Goal: Task Accomplishment & Management: Manage account settings

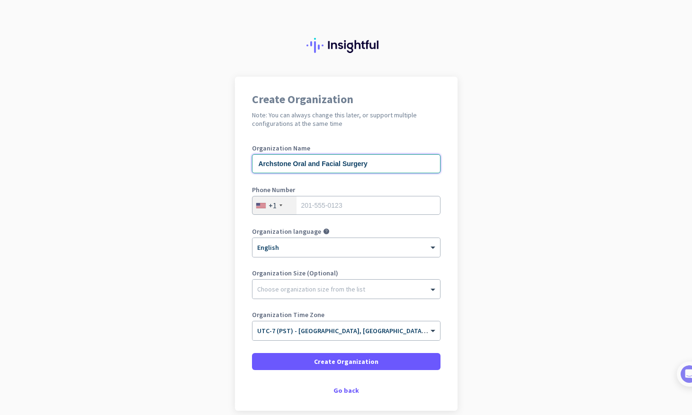
type input "Archstone Oral and Facial Surgery"
type input "6502452959"
click at [293, 289] on div at bounding box center [347, 286] width 188 height 9
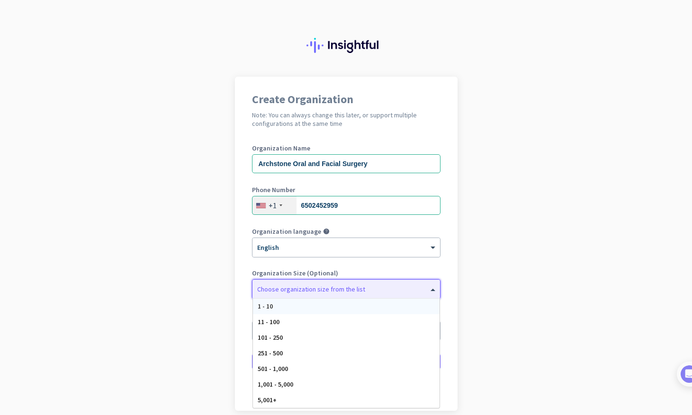
click at [291, 299] on div "1 - 10" at bounding box center [346, 307] width 187 height 16
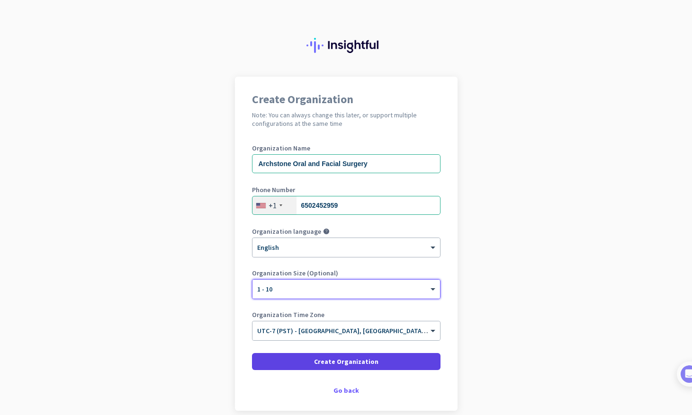
click at [276, 362] on span at bounding box center [346, 362] width 189 height 23
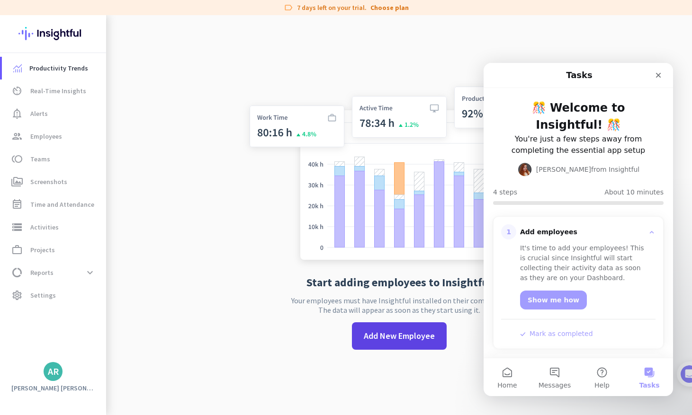
click at [413, 341] on span "Add New Employee" at bounding box center [399, 336] width 71 height 12
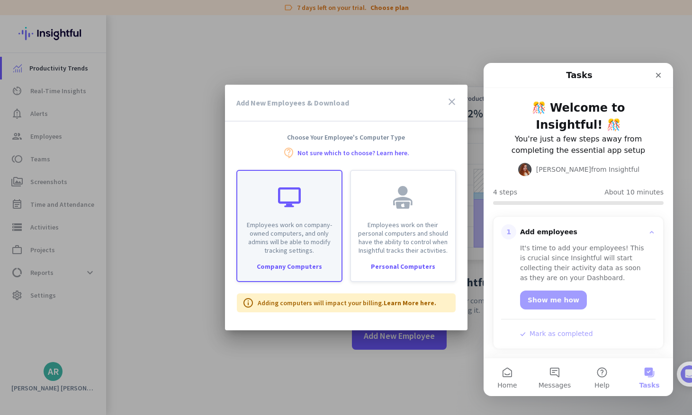
click at [294, 238] on p "Employees work on company-owned computers, and only admins will be able to modi…" at bounding box center [289, 238] width 93 height 34
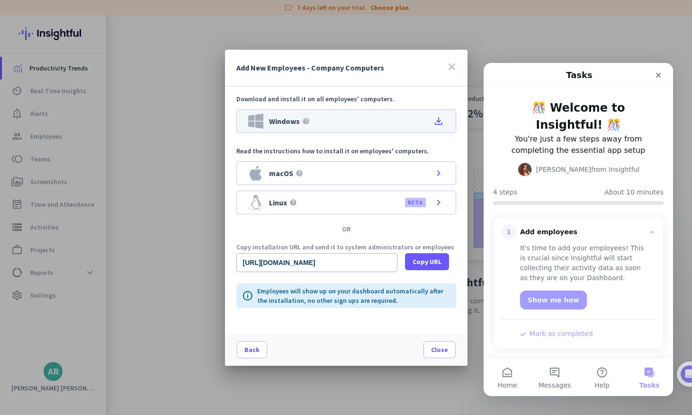
click at [359, 123] on div "Windows help file_download" at bounding box center [346, 121] width 220 height 24
click at [411, 259] on span at bounding box center [427, 262] width 44 height 23
click at [424, 258] on span "Copy URL" at bounding box center [427, 261] width 29 height 9
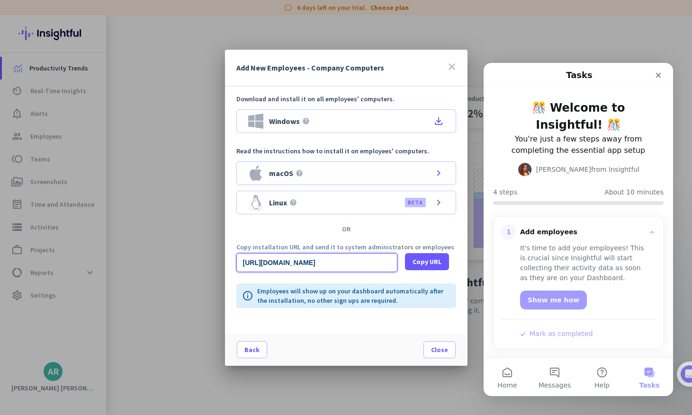
click at [330, 262] on input "[URL][DOMAIN_NAME]" at bounding box center [316, 262] width 161 height 19
click at [307, 265] on input "[URL][DOMAIN_NAME]" at bounding box center [316, 262] width 161 height 19
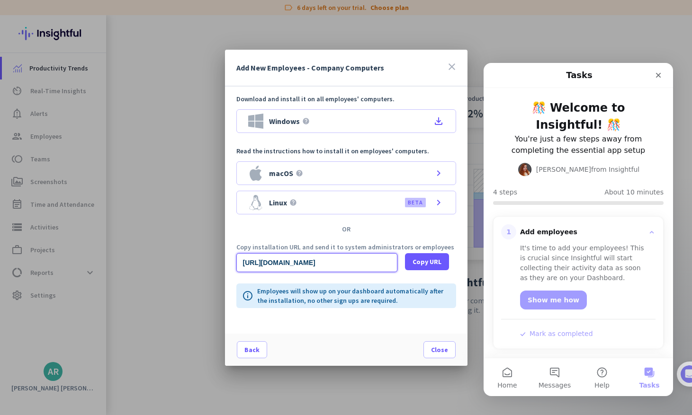
click at [307, 265] on input "[URL][DOMAIN_NAME]" at bounding box center [316, 262] width 161 height 19
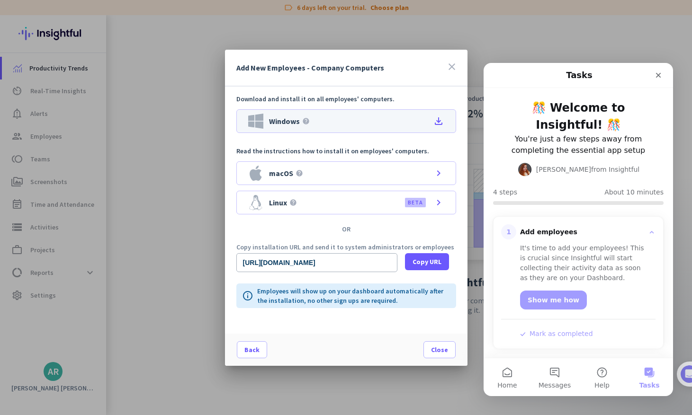
click at [436, 120] on icon "file_download" at bounding box center [438, 121] width 11 height 11
click at [430, 346] on span at bounding box center [439, 350] width 31 height 23
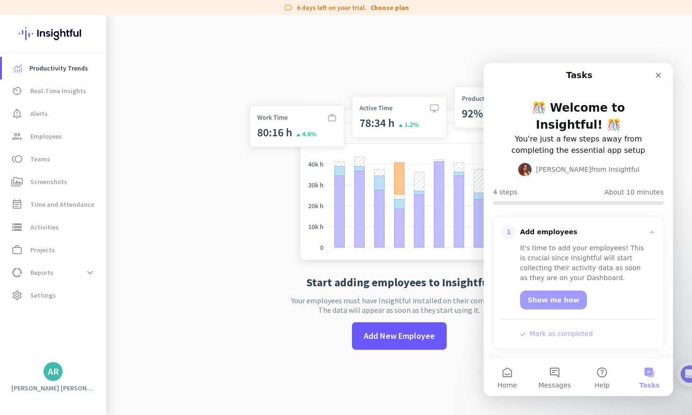
click at [537, 329] on button "Mark as completed" at bounding box center [556, 334] width 73 height 10
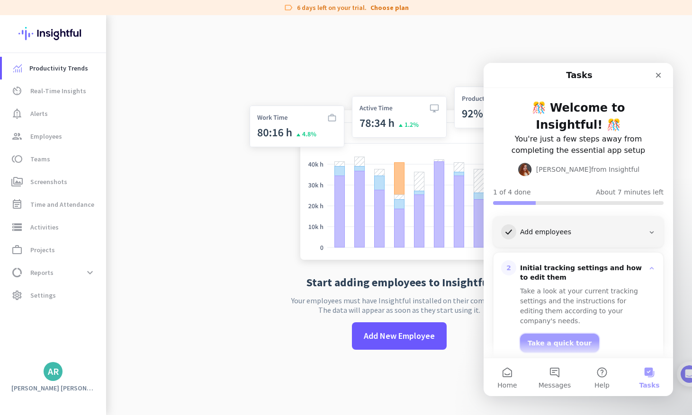
click at [550, 334] on button "Take a quick tour" at bounding box center [559, 343] width 79 height 19
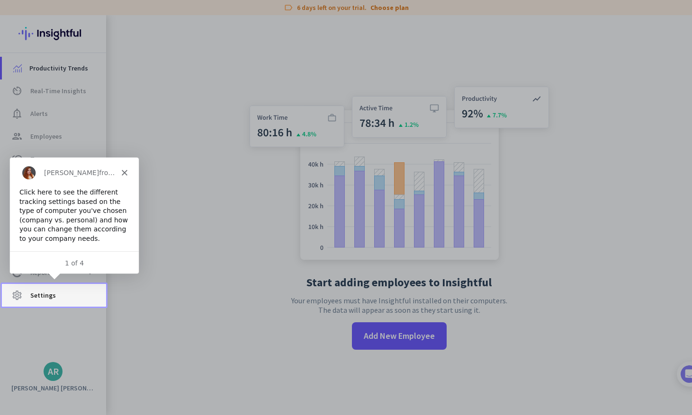
click at [36, 297] on span "Settings" at bounding box center [43, 295] width 26 height 11
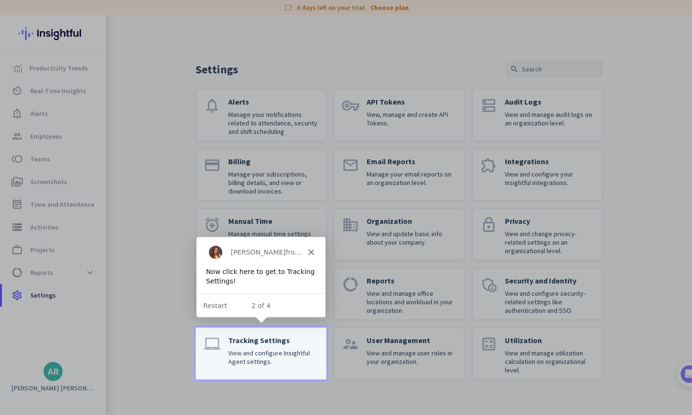
click at [247, 351] on p "View and configure Insightful Agent settings." at bounding box center [273, 357] width 90 height 17
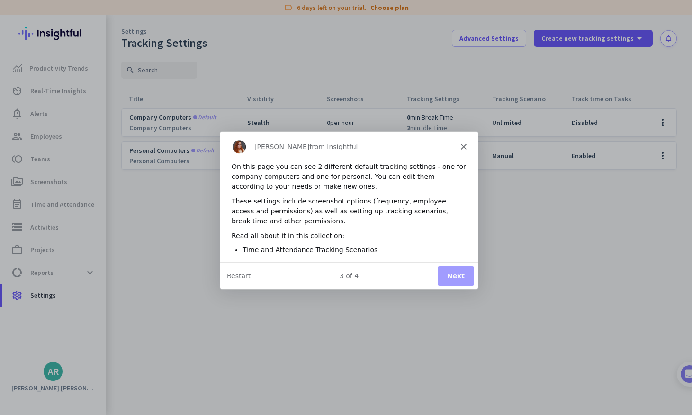
click at [447, 270] on button "Next" at bounding box center [455, 275] width 36 height 19
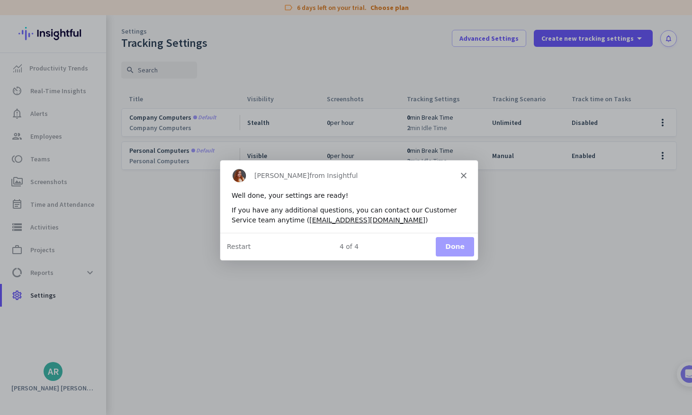
click at [444, 243] on button "Done" at bounding box center [454, 246] width 38 height 19
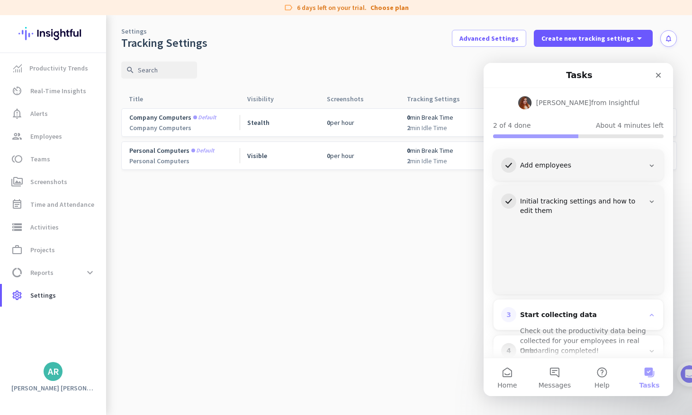
scroll to position [53, 0]
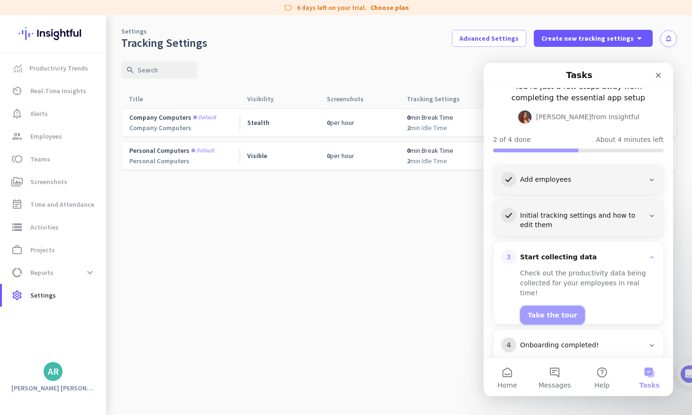
click at [532, 306] on button "Take the tour" at bounding box center [552, 315] width 65 height 19
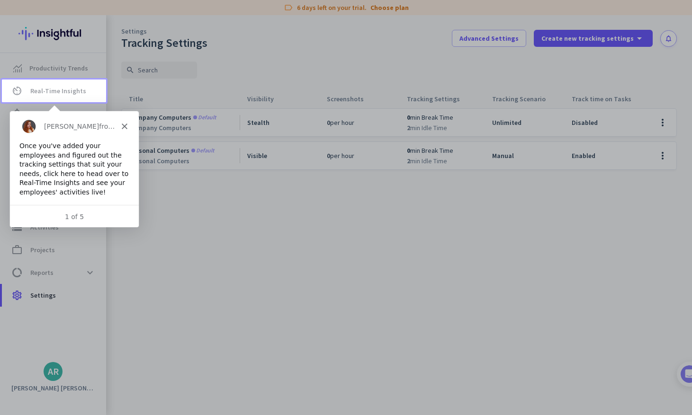
scroll to position [0, 0]
click at [81, 218] on div "1 of 5" at bounding box center [73, 217] width 129 height 10
click at [93, 205] on div "1 of 5" at bounding box center [73, 217] width 129 height 24
click at [96, 174] on div "Once you've added your employees and figured out the tracking settings that sui…" at bounding box center [74, 169] width 110 height 56
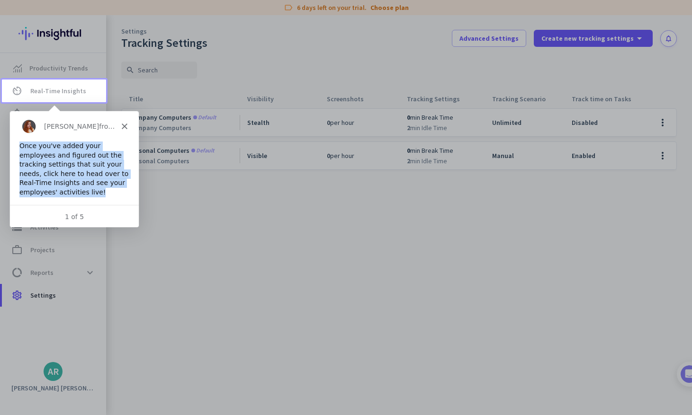
drag, startPoint x: 125, startPoint y: 123, endPoint x: 70, endPoint y: 207, distance: 100.0
click at [70, 207] on div "[PERSON_NAME] from Insightful Once you've added your employees and figured out …" at bounding box center [73, 170] width 129 height 118
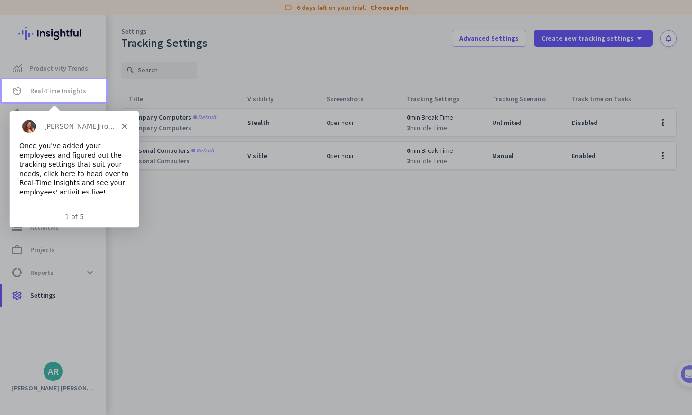
click at [66, 216] on div "1 of 5" at bounding box center [73, 217] width 129 height 10
click at [85, 216] on div "1 of 5" at bounding box center [73, 217] width 129 height 10
click at [126, 130] on div "[PERSON_NAME] from Insightful" at bounding box center [73, 126] width 129 height 30
click at [124, 121] on div "[PERSON_NAME] from Insightful" at bounding box center [73, 126] width 129 height 30
click at [124, 126] on polygon "Close" at bounding box center [124, 126] width 6 height 6
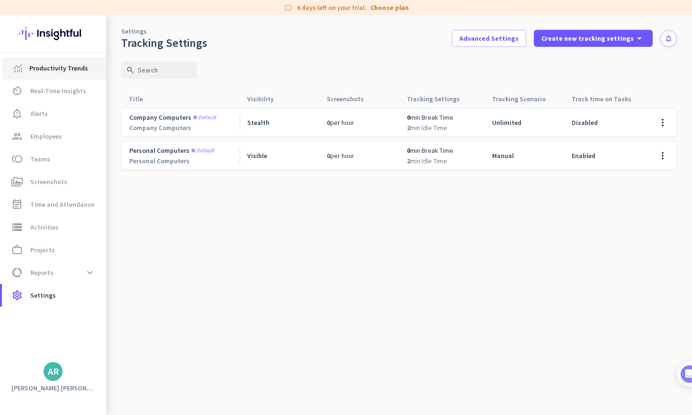
click at [73, 69] on span "Productivity Trends" at bounding box center [58, 68] width 59 height 11
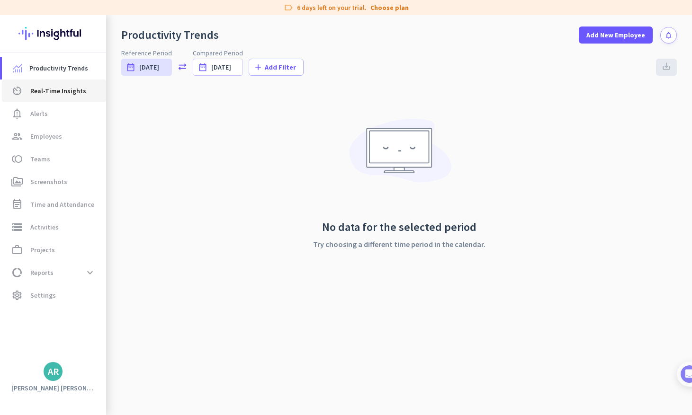
click at [68, 91] on span "Real-Time Insights" at bounding box center [58, 90] width 56 height 11
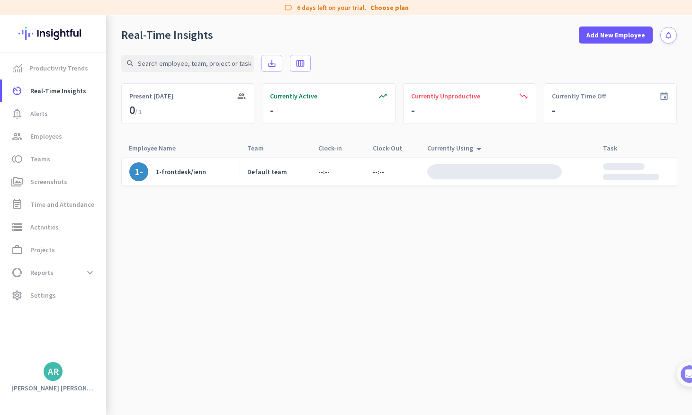
click at [195, 171] on div "1-frontdesk/ienn" at bounding box center [181, 172] width 50 height 9
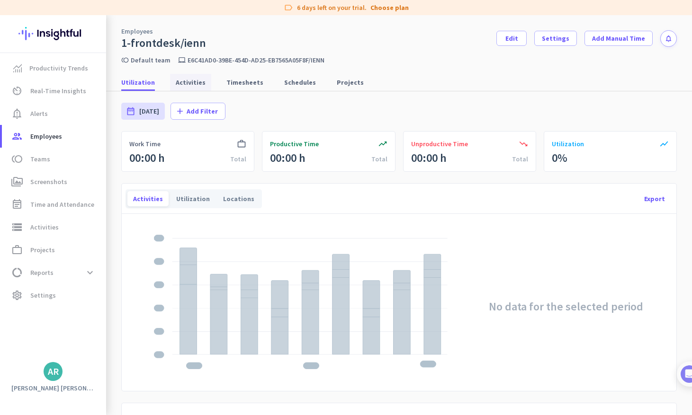
click at [190, 82] on span "Activities" at bounding box center [191, 82] width 30 height 9
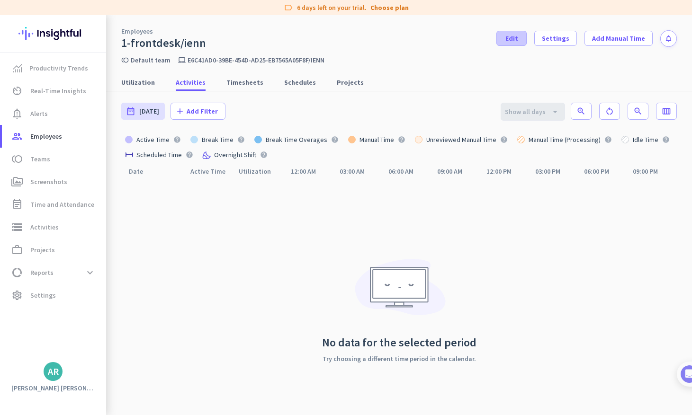
click at [518, 45] on span at bounding box center [511, 38] width 29 height 23
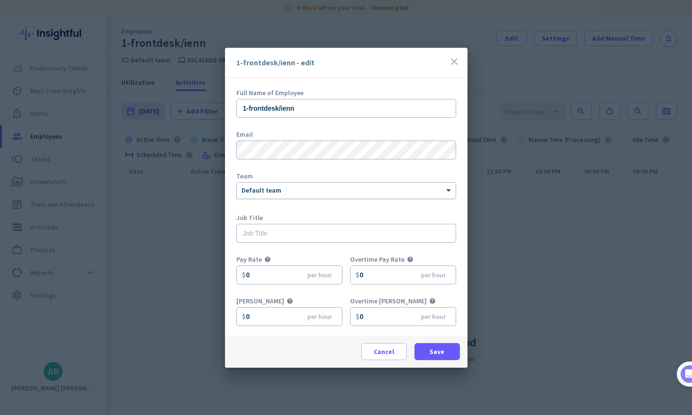
click at [380, 188] on div at bounding box center [346, 189] width 219 height 8
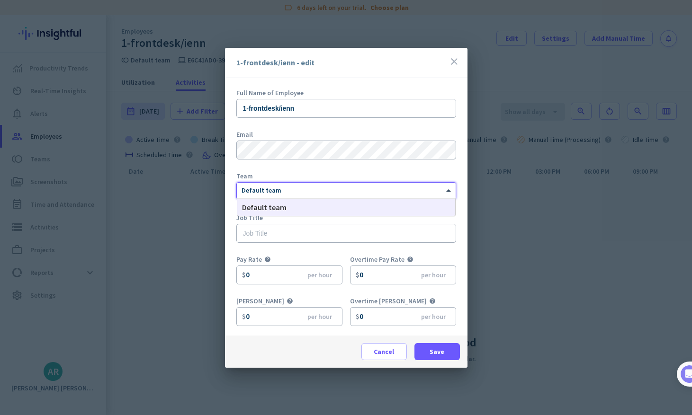
click at [384, 174] on div "Team" at bounding box center [346, 176] width 220 height 7
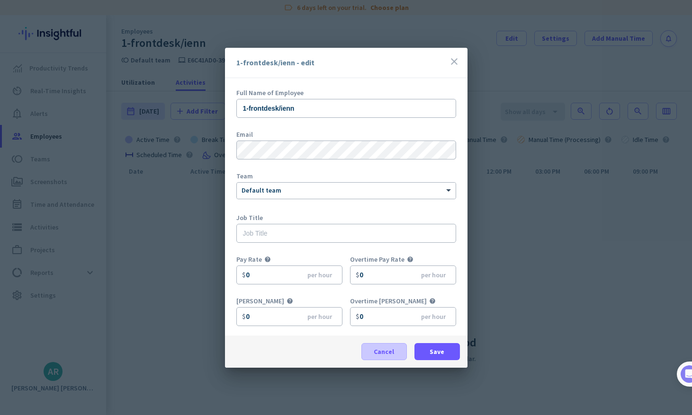
click at [368, 348] on span at bounding box center [384, 352] width 45 height 23
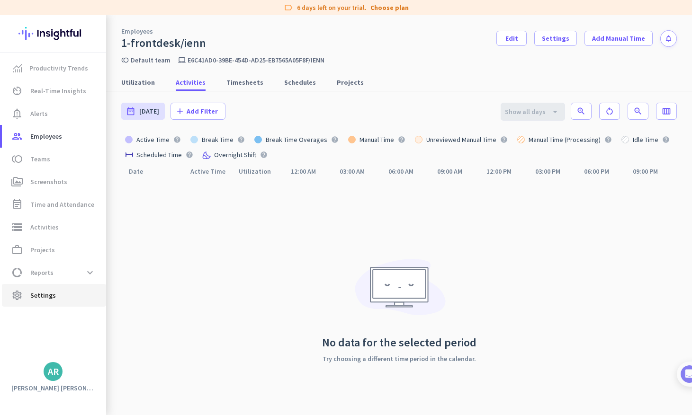
click at [64, 292] on span "settings Settings" at bounding box center [53, 295] width 89 height 11
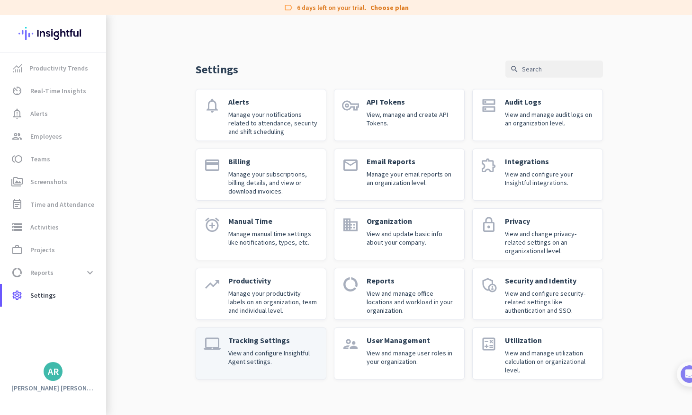
click at [241, 357] on p "View and configure Insightful Agent settings." at bounding box center [273, 357] width 90 height 17
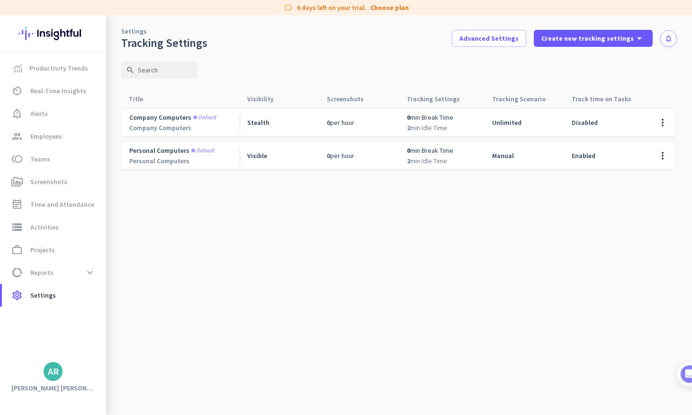
click at [280, 125] on div "Stealth" at bounding box center [280, 122] width 80 height 27
click at [663, 125] on span at bounding box center [662, 122] width 23 height 23
click at [632, 109] on div at bounding box center [346, 207] width 692 height 415
click at [251, 126] on span "Stealth" at bounding box center [258, 122] width 22 height 9
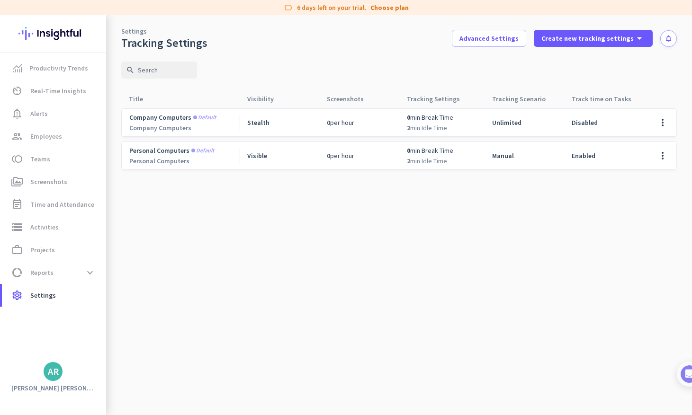
click at [251, 126] on span "Stealth" at bounding box center [258, 122] width 22 height 9
click at [72, 73] on span "Productivity Trends" at bounding box center [58, 68] width 59 height 11
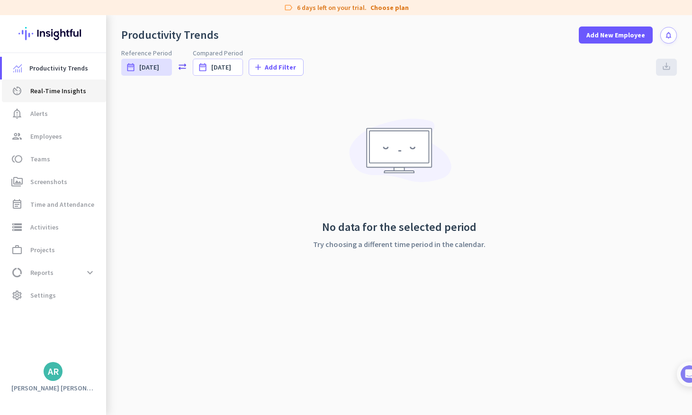
click at [68, 86] on span "Real-Time Insights" at bounding box center [58, 90] width 56 height 11
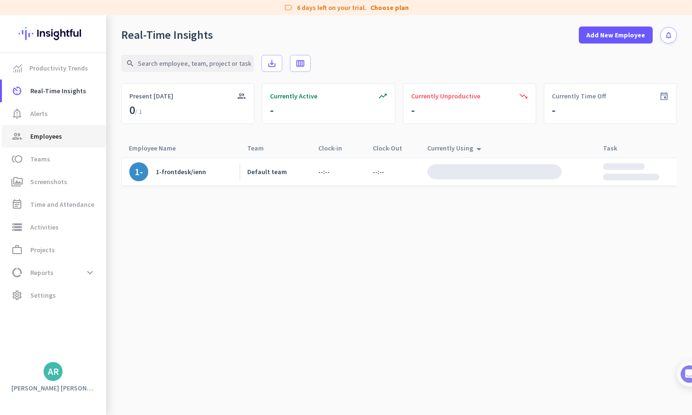
click at [66, 130] on link "group Employees" at bounding box center [54, 136] width 104 height 23
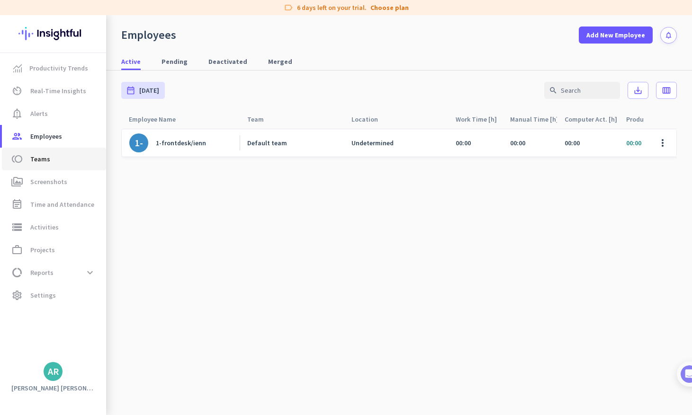
click at [36, 152] on link "toll Teams" at bounding box center [54, 159] width 104 height 23
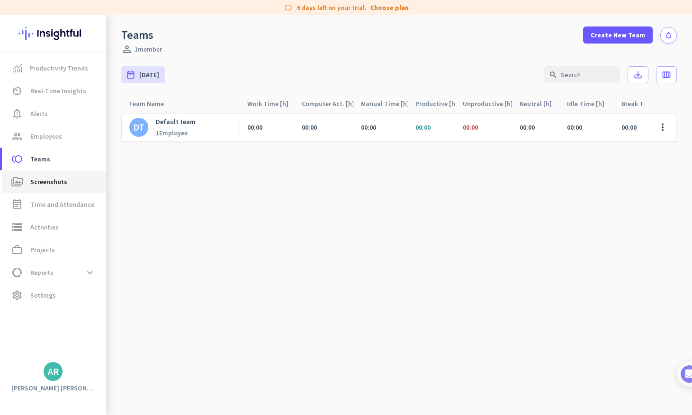
click at [36, 190] on link "perm_media Screenshots" at bounding box center [54, 182] width 104 height 23
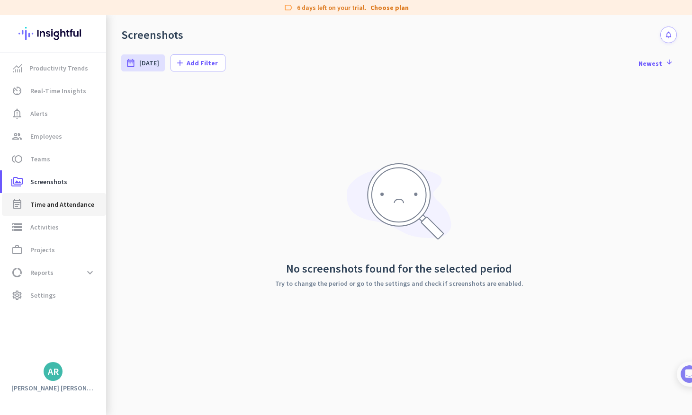
click at [33, 205] on span "Time and Attendance" at bounding box center [62, 204] width 64 height 11
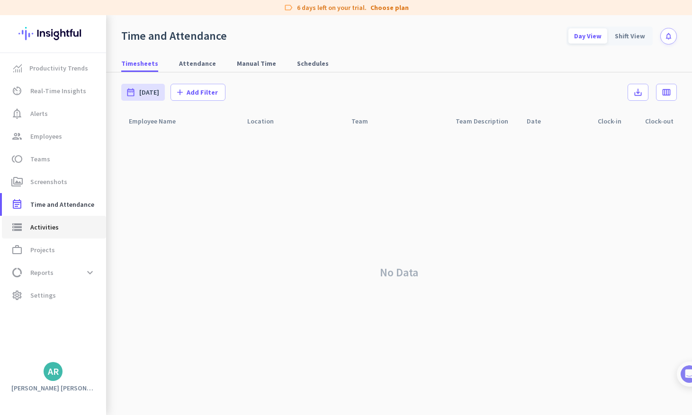
click at [33, 227] on span "Activities" at bounding box center [44, 227] width 28 height 11
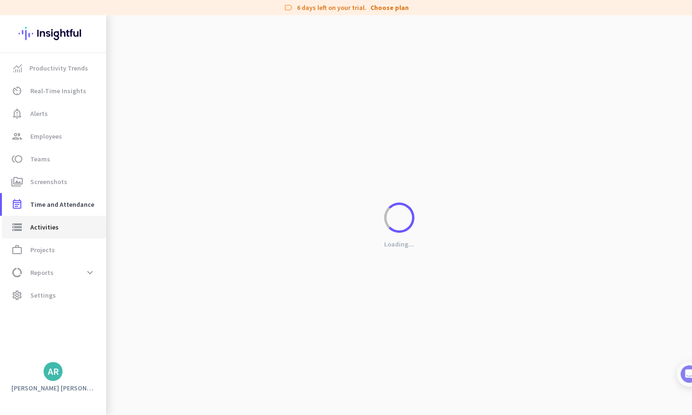
type input "[DATE]"
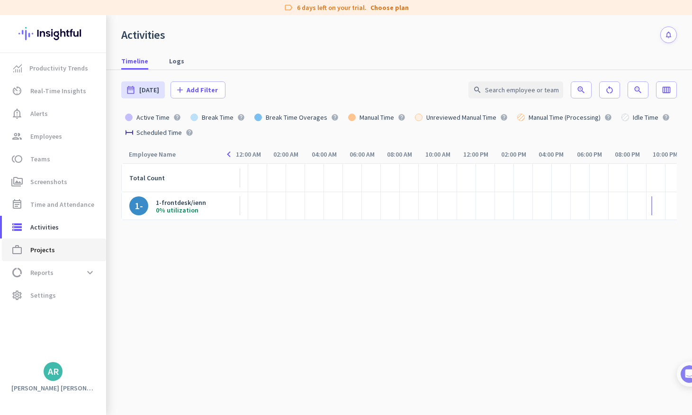
scroll to position [0, 27]
click at [43, 250] on span "Projects" at bounding box center [42, 249] width 25 height 11
type input "[DATE] - [DATE]"
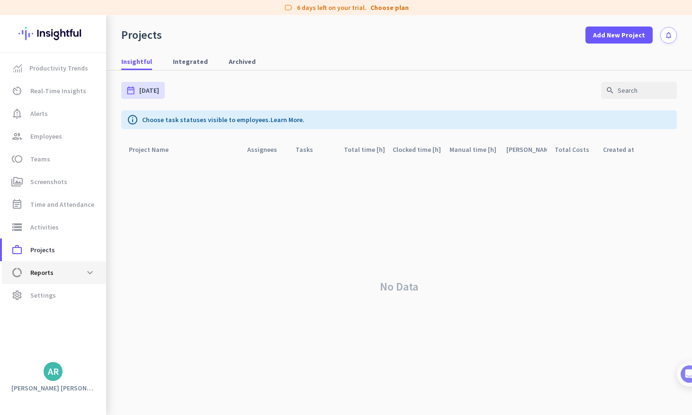
click at [43, 263] on link "data_usage Reports expand_more" at bounding box center [54, 273] width 104 height 23
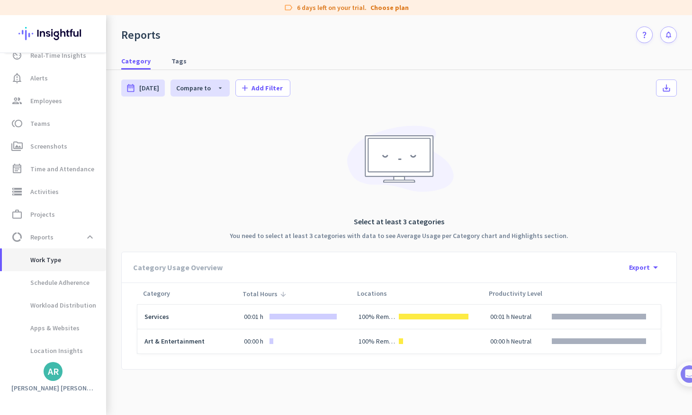
click at [43, 268] on span "Work Type" at bounding box center [35, 260] width 52 height 23
click at [46, 244] on span "data_usage Reports expand_less" at bounding box center [53, 237] width 89 height 17
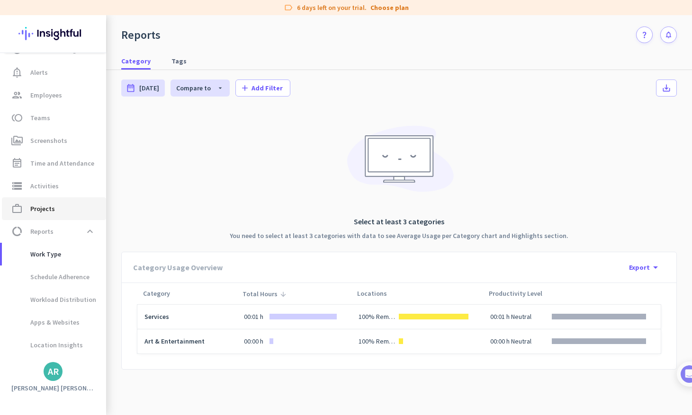
scroll to position [41, 0]
click at [90, 232] on span at bounding box center [89, 232] width 17 height 17
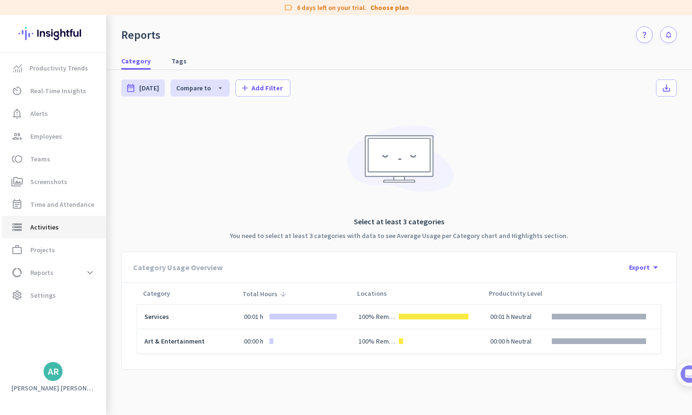
scroll to position [0, 0]
click at [51, 293] on span "Settings" at bounding box center [43, 295] width 26 height 11
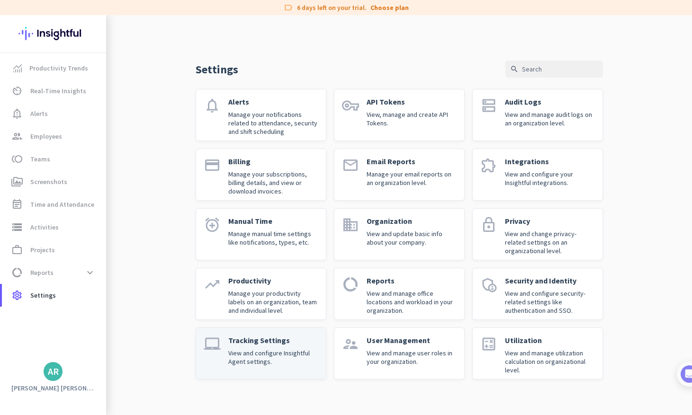
click at [220, 347] on icon "laptop_mac" at bounding box center [212, 344] width 17 height 17
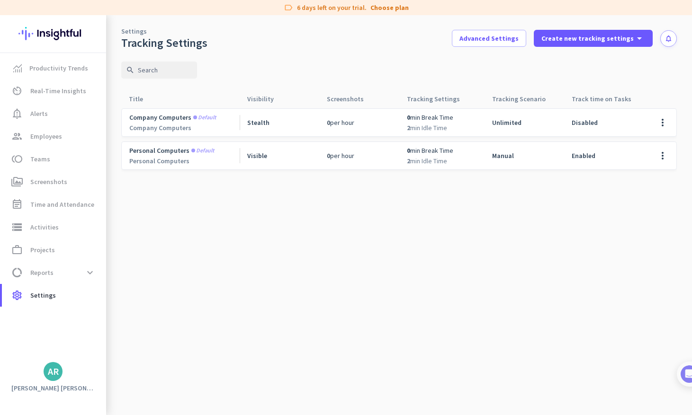
click at [329, 126] on span "0 per hour" at bounding box center [340, 122] width 27 height 9
click at [658, 117] on span at bounding box center [662, 122] width 23 height 23
click at [638, 138] on span "Edit" at bounding box center [643, 142] width 45 height 9
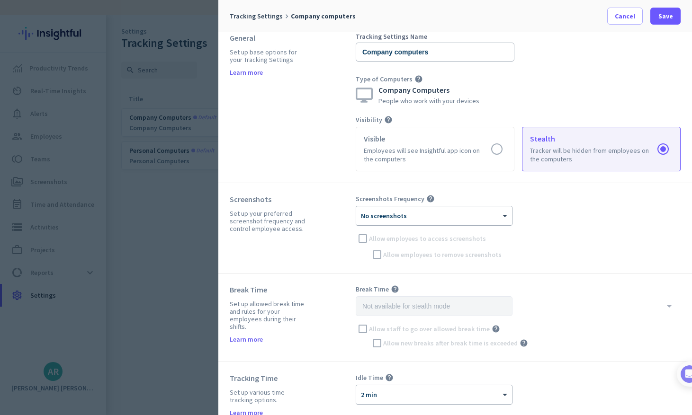
scroll to position [23, 0]
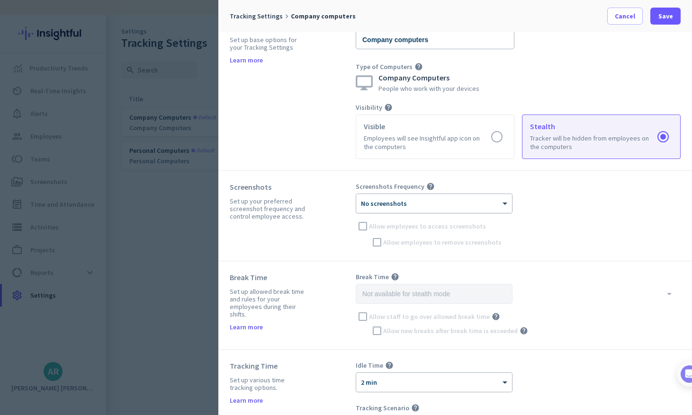
click at [467, 207] on div "× No screenshots" at bounding box center [428, 204] width 144 height 8
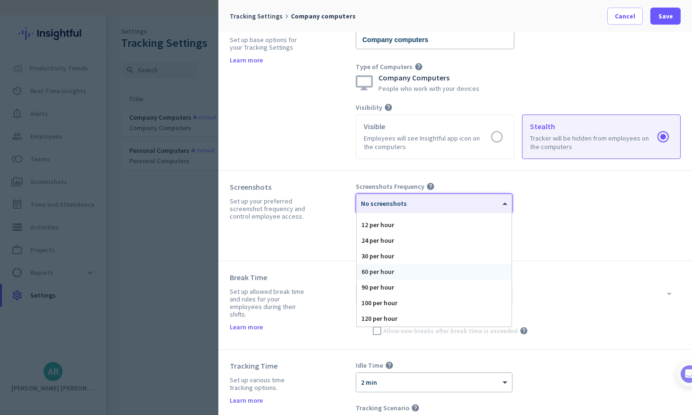
scroll to position [58, 0]
click at [421, 314] on div "120 per hour" at bounding box center [434, 319] width 155 height 16
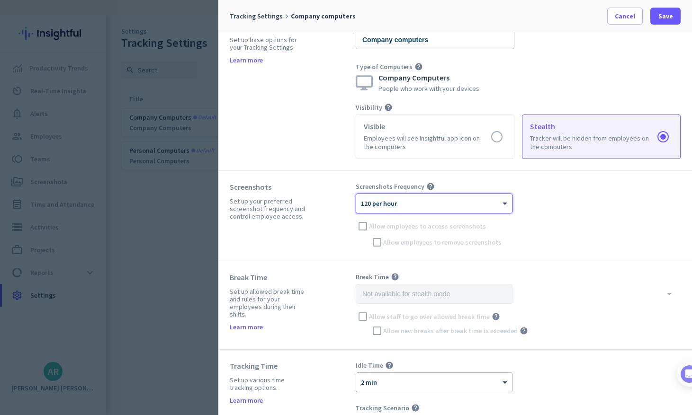
click at [480, 217] on div "Screenshots Frequency help × 120 per hour Allow employees to access screenshots…" at bounding box center [518, 215] width 325 height 67
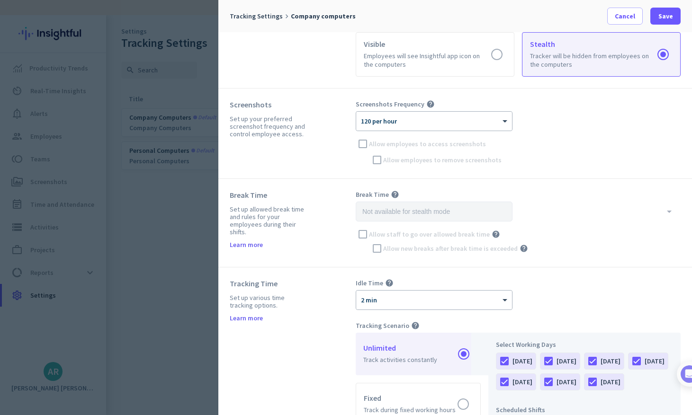
scroll to position [143, 0]
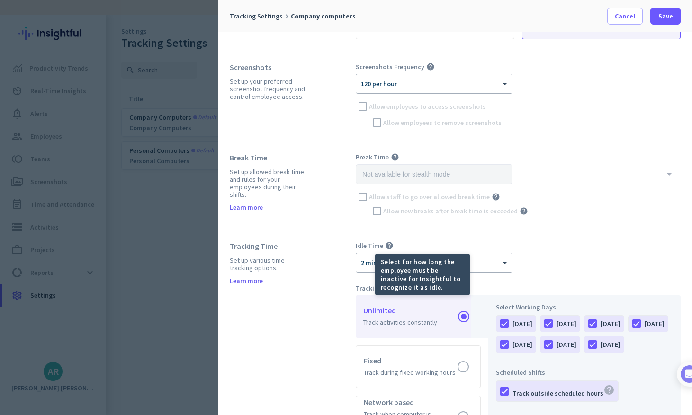
click at [388, 245] on icon "help" at bounding box center [389, 246] width 9 height 9
click at [377, 264] on div "Select for how long the employee must be inactive for Insightful to recognize i…" at bounding box center [422, 275] width 95 height 42
click at [370, 264] on mat-tooltip-component "Select for how long the employee must be inactive for Insightful to recognize i…" at bounding box center [388, 275] width 95 height 42
click at [559, 272] on div "Idle Time help × 2 min" at bounding box center [518, 257] width 325 height 31
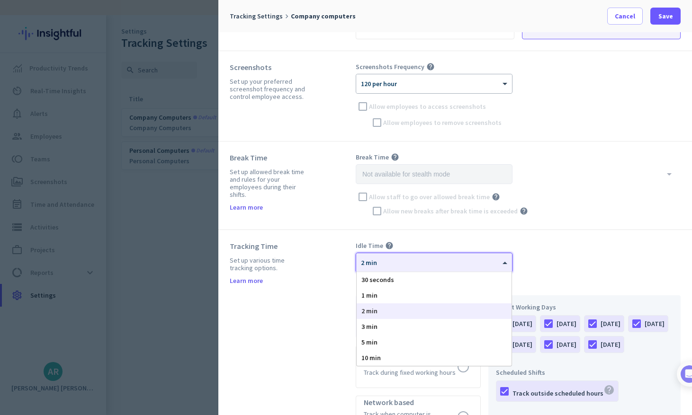
click at [500, 262] on div at bounding box center [434, 260] width 156 height 8
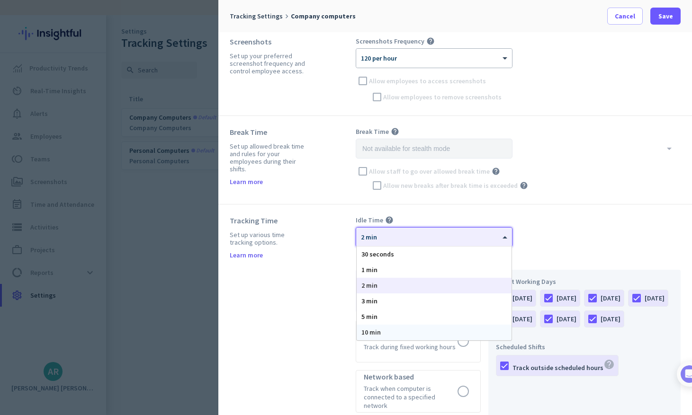
click at [473, 336] on div "10 min" at bounding box center [434, 333] width 155 height 16
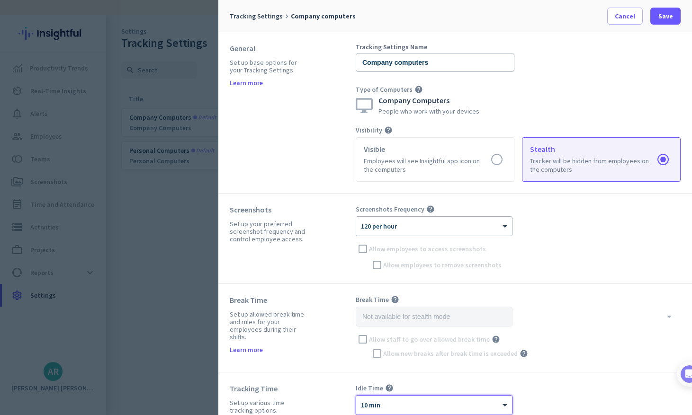
scroll to position [0, 0]
click at [667, 21] on span at bounding box center [665, 16] width 30 height 23
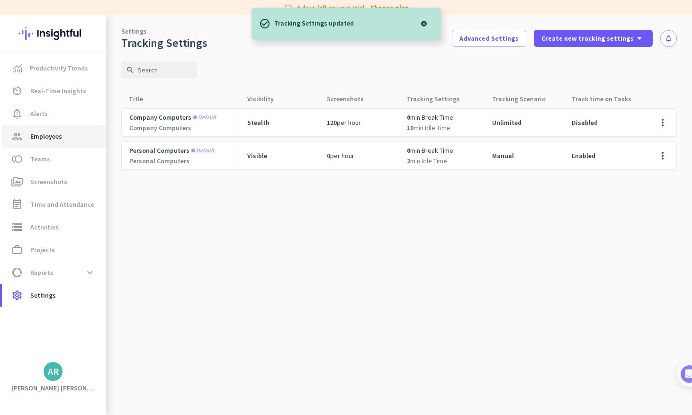
click at [59, 144] on link "group Employees" at bounding box center [54, 136] width 104 height 23
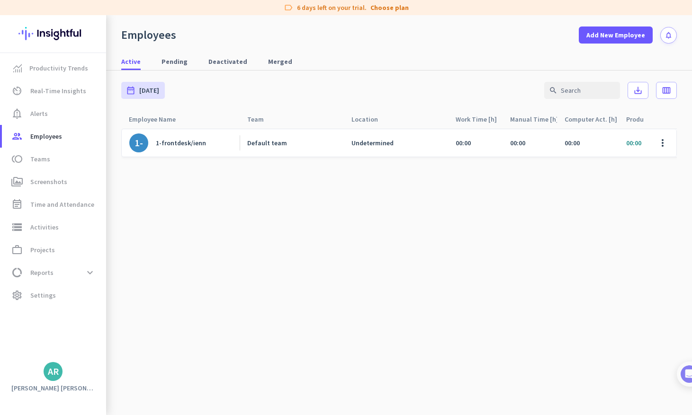
click at [193, 139] on div "1-frontdesk/ienn" at bounding box center [181, 143] width 50 height 9
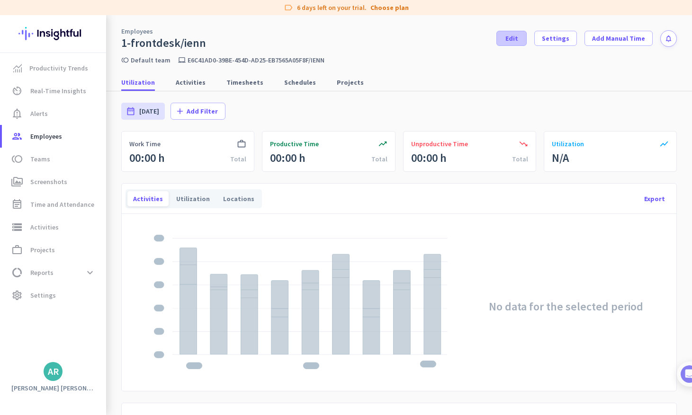
click at [511, 43] on span at bounding box center [511, 38] width 29 height 23
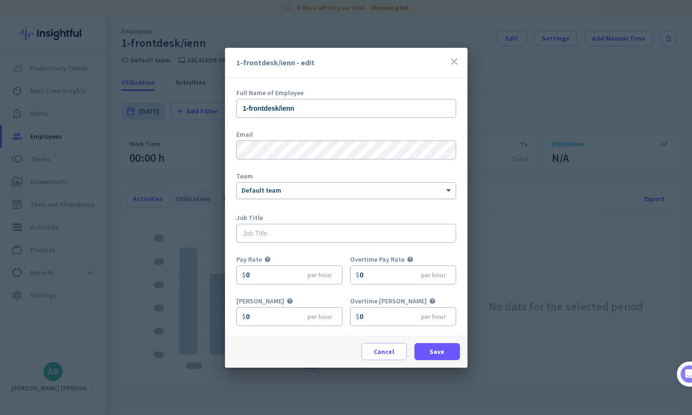
click at [393, 192] on div at bounding box center [346, 189] width 219 height 8
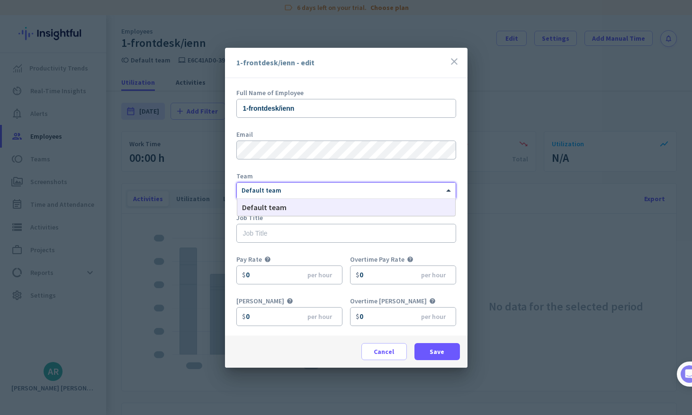
click at [399, 185] on div at bounding box center [346, 189] width 219 height 8
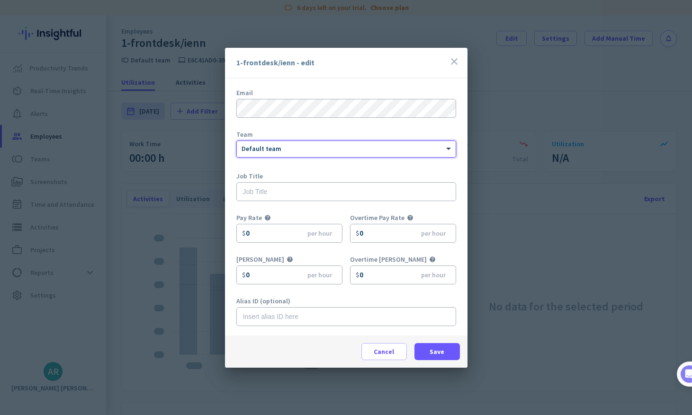
scroll to position [42, 0]
click at [370, 345] on span at bounding box center [384, 352] width 45 height 23
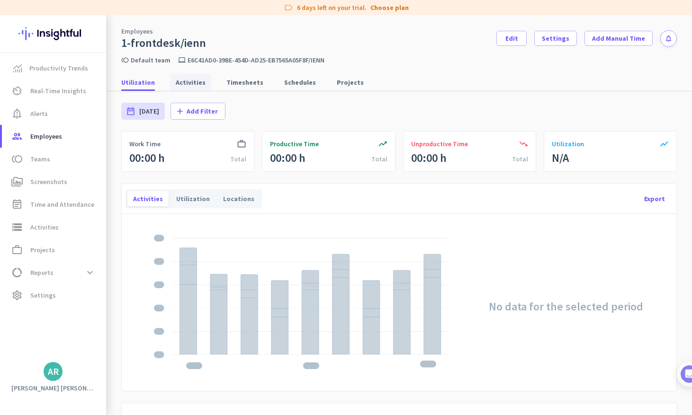
click at [197, 87] on span "Activities" at bounding box center [191, 82] width 30 height 9
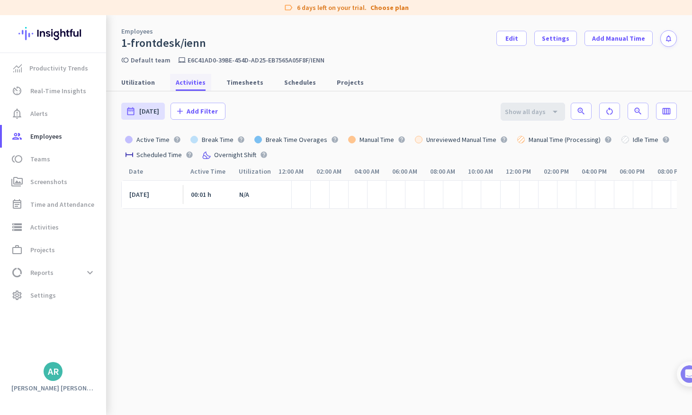
scroll to position [0, 70]
click at [231, 81] on span "Timesheets" at bounding box center [244, 82] width 37 height 9
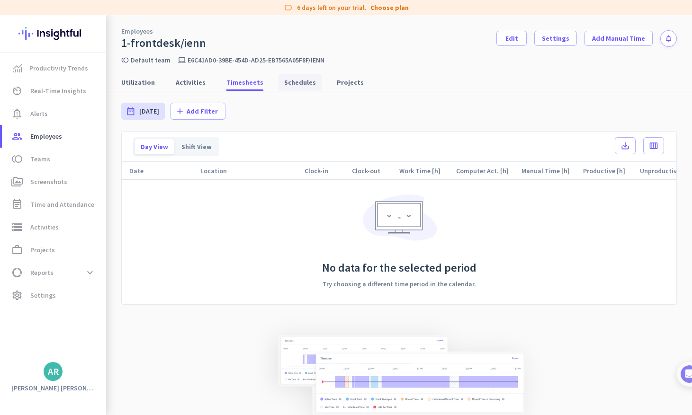
click at [284, 82] on span "Schedules" at bounding box center [300, 82] width 32 height 9
type input "[DATE] - [DATE]"
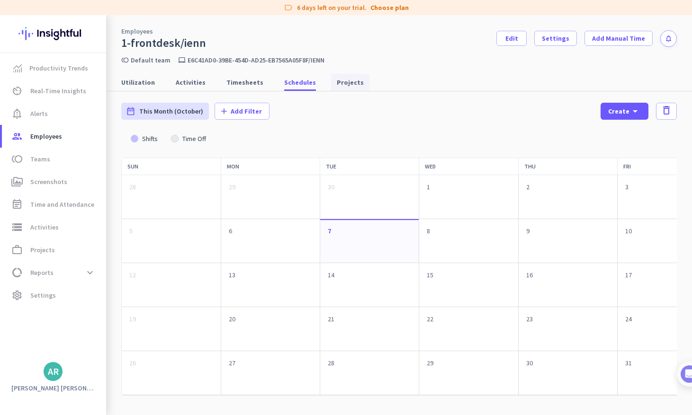
click at [344, 80] on span "Projects" at bounding box center [350, 82] width 27 height 9
type input "[DATE] - [DATE]"
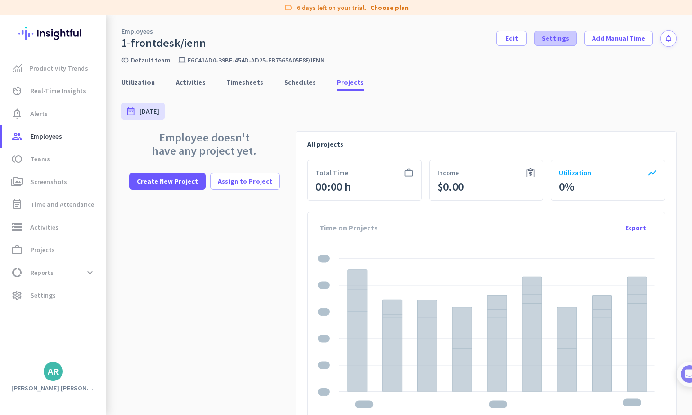
click at [559, 36] on span "Settings" at bounding box center [555, 38] width 27 height 9
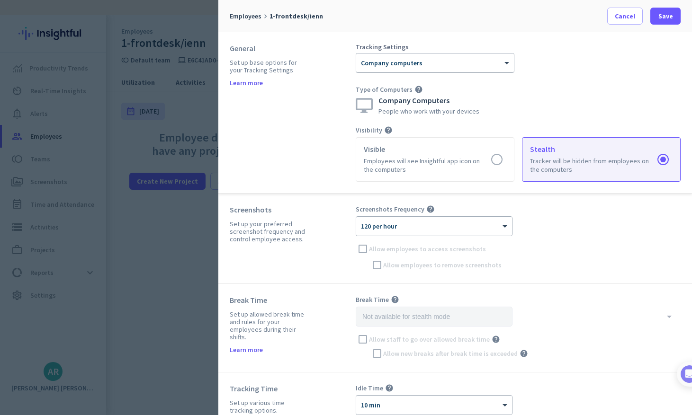
click at [500, 61] on div at bounding box center [435, 60] width 158 height 8
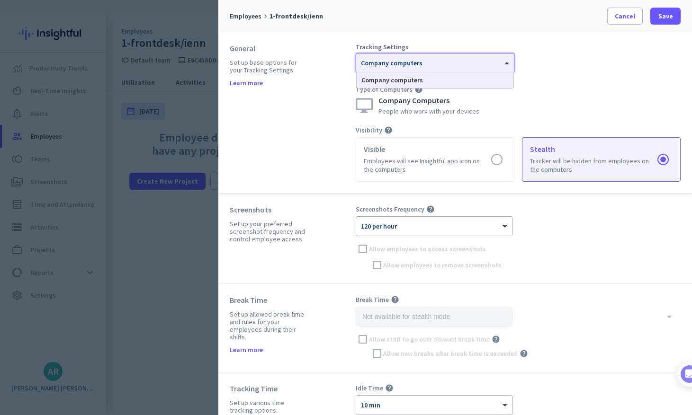
click at [536, 42] on div "General Set up base options for your Tracking Settings Learn more Tracking Sett…" at bounding box center [455, 113] width 474 height 162
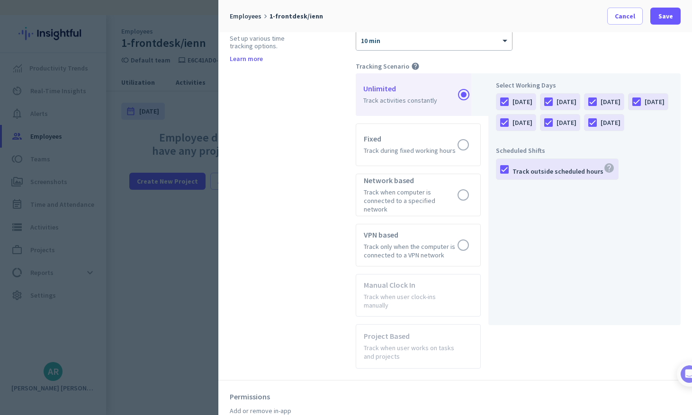
scroll to position [366, 0]
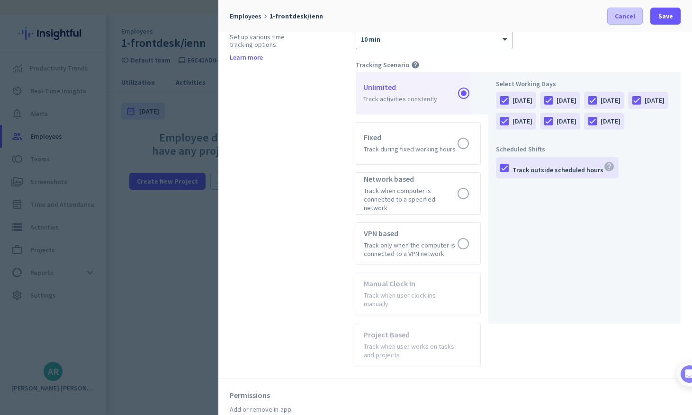
click at [625, 17] on span "Cancel" at bounding box center [625, 15] width 20 height 9
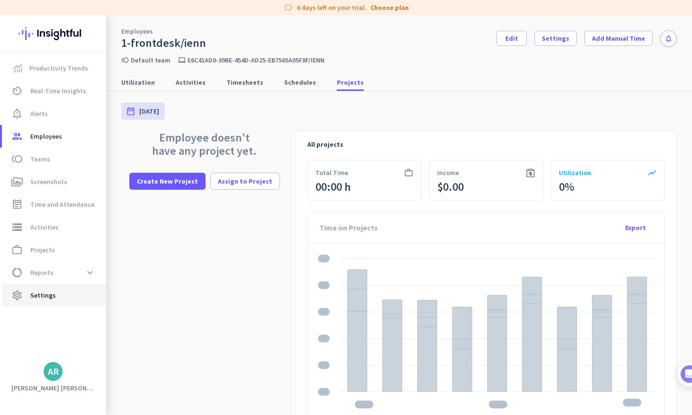
click at [41, 297] on span "Settings" at bounding box center [43, 295] width 26 height 11
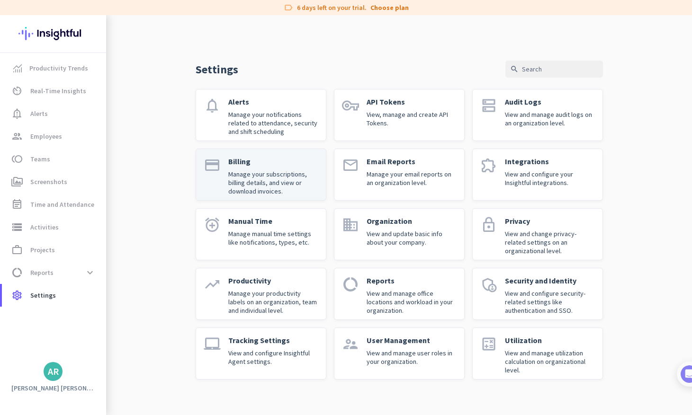
click at [231, 174] on p "Manage your subscriptions, billing details, and view or download invoices." at bounding box center [273, 183] width 90 height 26
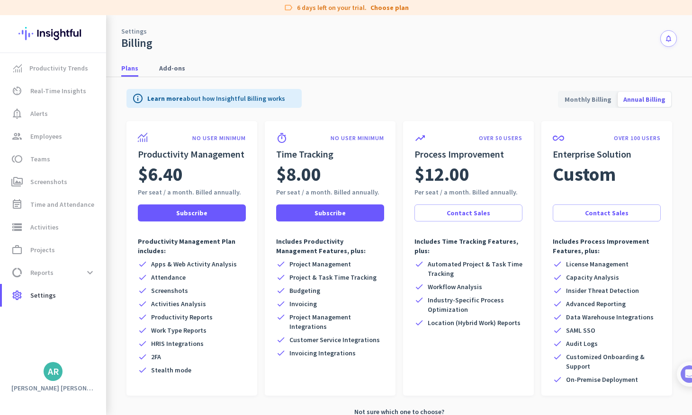
click at [583, 100] on span "Monthly Billing" at bounding box center [588, 99] width 58 height 23
click at [170, 74] on span "Add-ons" at bounding box center [172, 68] width 26 height 17
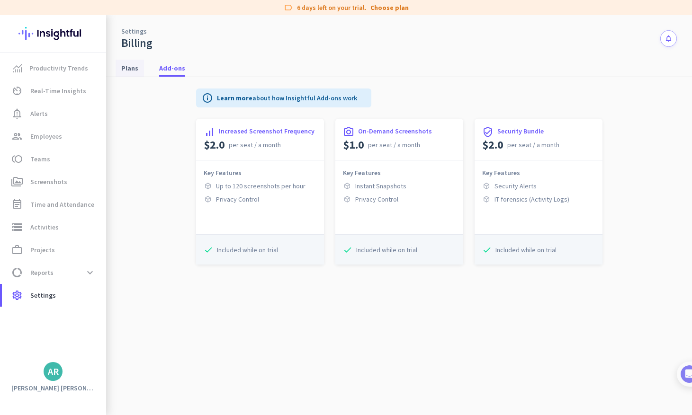
click at [124, 61] on span "Plans" at bounding box center [129, 68] width 17 height 17
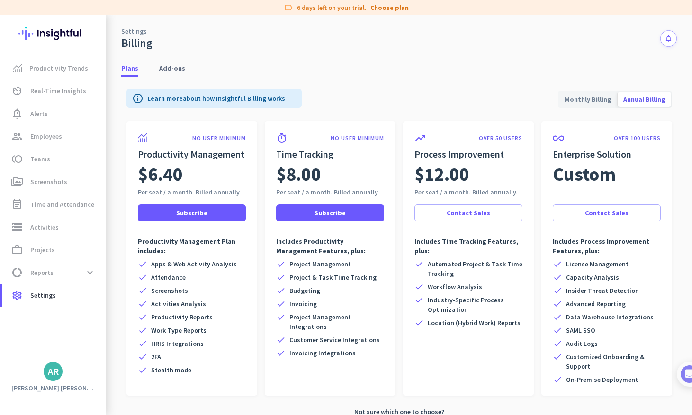
click at [149, 66] on div "Plans Add-ons" at bounding box center [399, 69] width 586 height 18
click at [172, 64] on span "Add-ons" at bounding box center [172, 67] width 26 height 9
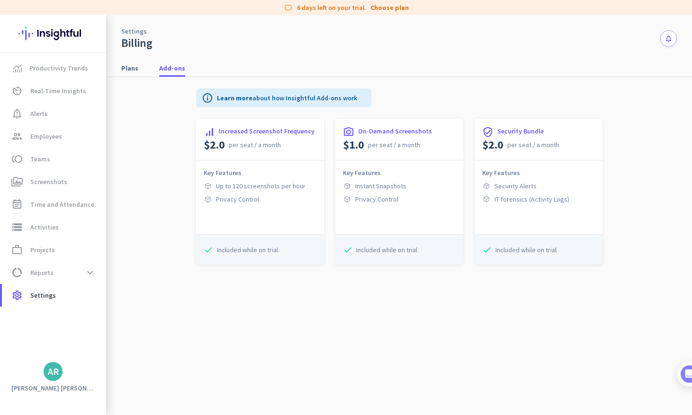
click at [207, 98] on icon "info" at bounding box center [207, 97] width 11 height 11
click at [251, 99] on link "Learn more" at bounding box center [235, 98] width 36 height 9
click at [128, 68] on span "Plans" at bounding box center [129, 67] width 17 height 9
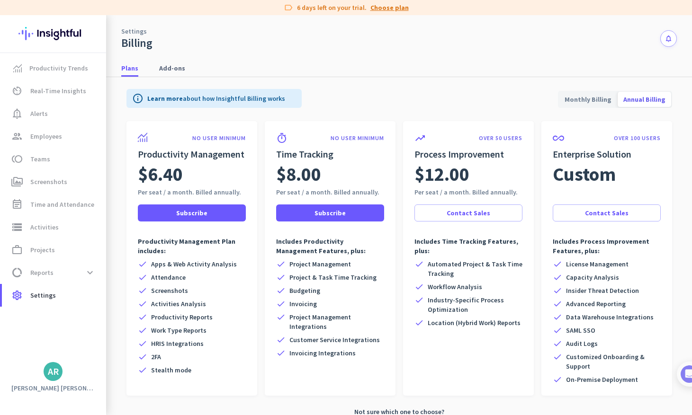
click at [382, 10] on link "Choose plan" at bounding box center [389, 7] width 38 height 9
click at [384, 8] on link "Choose plan" at bounding box center [389, 7] width 38 height 9
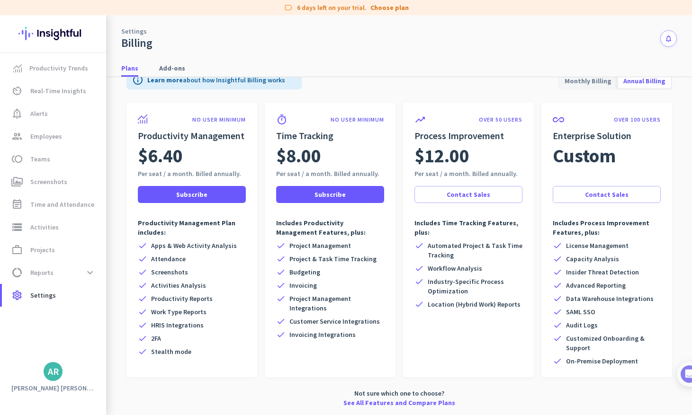
scroll to position [18, 0]
click at [379, 402] on link "See All Features and Compare Plans" at bounding box center [399, 402] width 112 height 9
drag, startPoint x: 295, startPoint y: 346, endPoint x: 275, endPoint y: 228, distance: 119.6
click at [275, 228] on div "timer NO USER MINIMUM Time Tracking $8.00 Per seat / a month. Billed annually. …" at bounding box center [330, 240] width 131 height 275
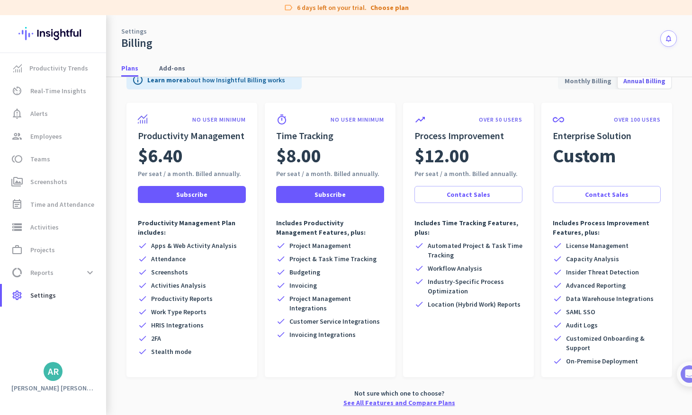
click at [362, 401] on link "See All Features and Compare Plans" at bounding box center [399, 402] width 112 height 9
click at [76, 78] on link "Productivity Trends" at bounding box center [54, 68] width 104 height 23
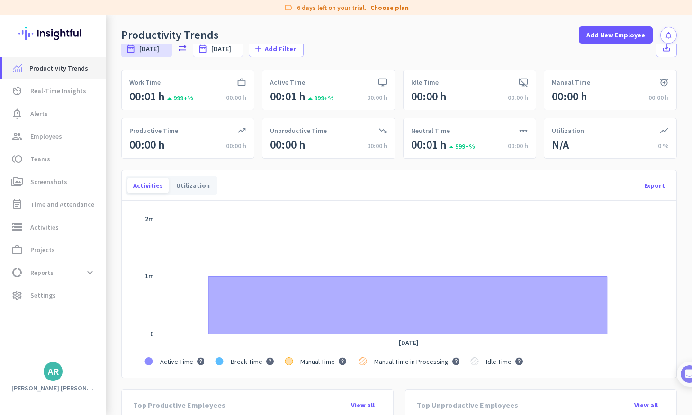
click at [73, 70] on span "Productivity Trends" at bounding box center [58, 68] width 59 height 11
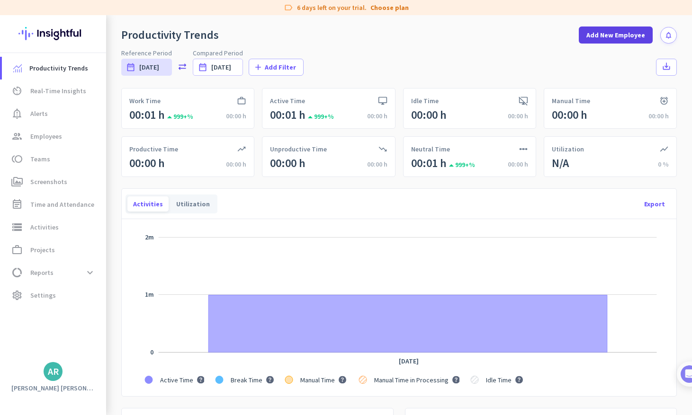
click at [595, 37] on span "Add New Employee" at bounding box center [615, 34] width 59 height 9
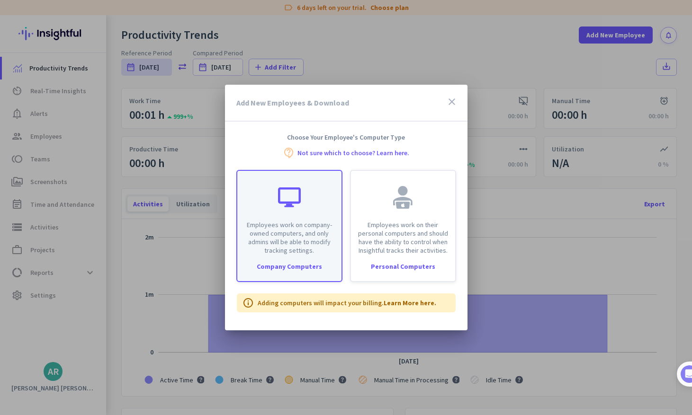
click at [279, 201] on div at bounding box center [289, 197] width 23 height 23
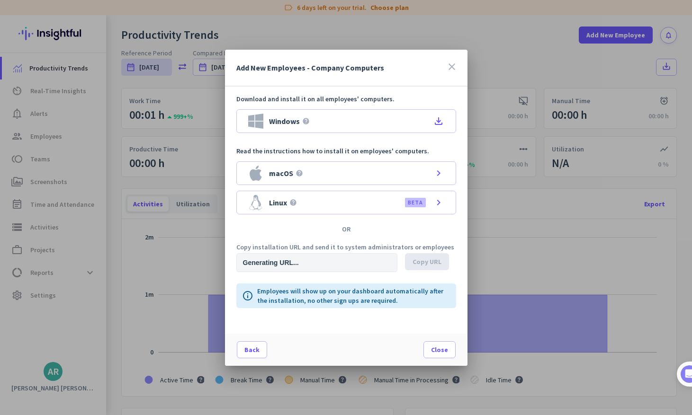
type input "[URL][DOMAIN_NAME]"
click at [425, 260] on span "Copy URL" at bounding box center [427, 261] width 29 height 9
click at [200, 119] on div at bounding box center [346, 207] width 692 height 415
